Goal: Task Accomplishment & Management: Use online tool/utility

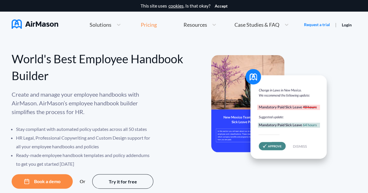
click at [151, 27] on div "Pricing" at bounding box center [149, 24] width 16 height 5
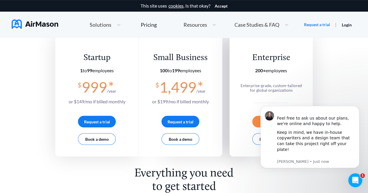
scroll to position [87, 0]
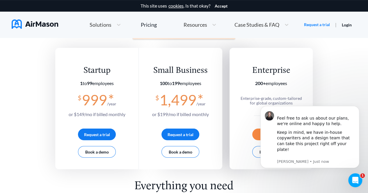
click at [102, 26] on span "Solutions" at bounding box center [101, 24] width 22 height 5
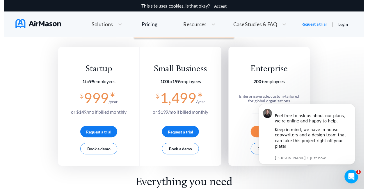
scroll to position [0, 0]
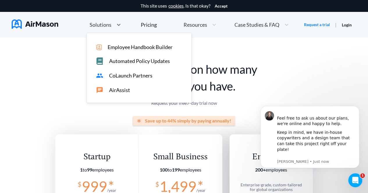
click at [131, 44] on div "Employee Handbook Builder" at bounding box center [139, 46] width 105 height 8
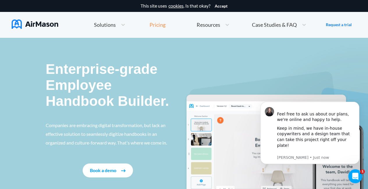
click at [160, 24] on div "Pricing" at bounding box center [158, 24] width 16 height 5
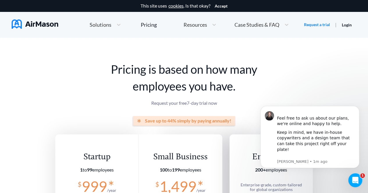
click at [42, 26] on img at bounding box center [35, 23] width 47 height 9
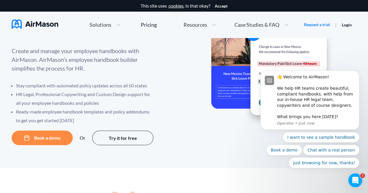
scroll to position [51, 0]
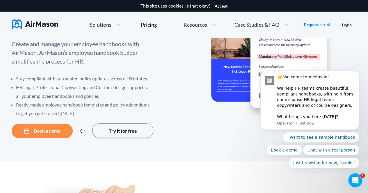
click at [115, 129] on button "Try it for free" at bounding box center [122, 131] width 61 height 15
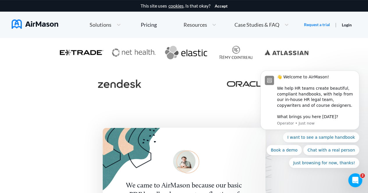
scroll to position [1138, 0]
